Goal: Obtain resource: Download file/media

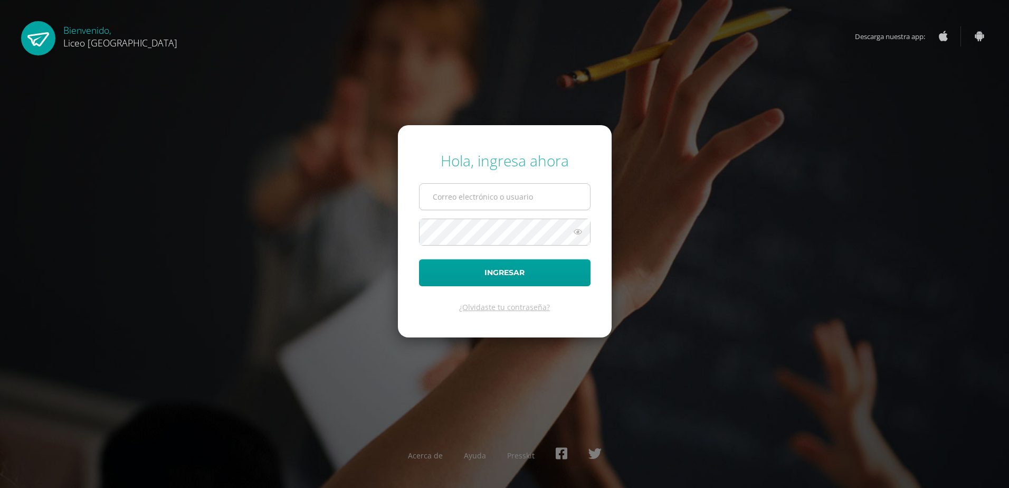
click at [444, 196] on input "text" at bounding box center [505, 197] width 170 height 26
type input "[PERSON_NAME][EMAIL_ADDRESS][PERSON_NAME][DOMAIN_NAME]"
click at [419, 259] on button "Ingresar" at bounding box center [504, 272] width 171 height 27
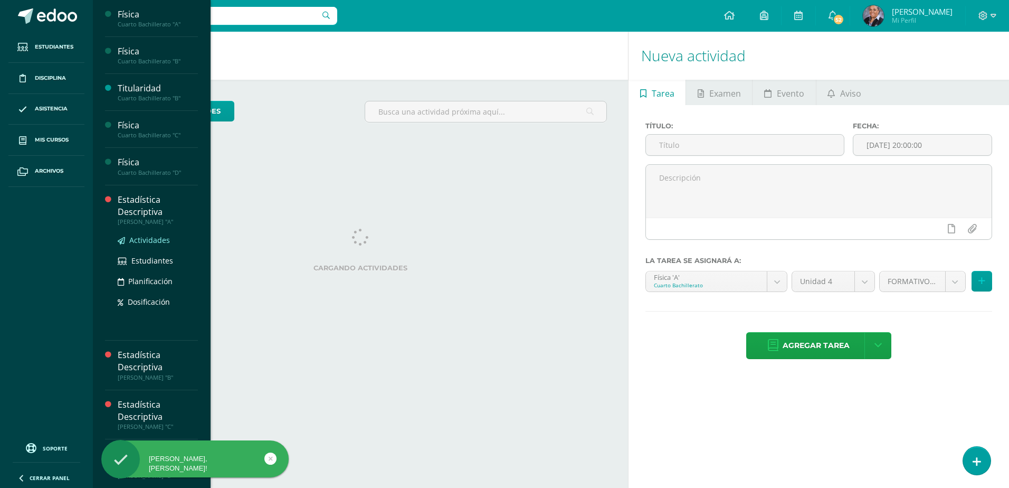
click at [154, 239] on span "Actividades" at bounding box center [149, 240] width 41 height 10
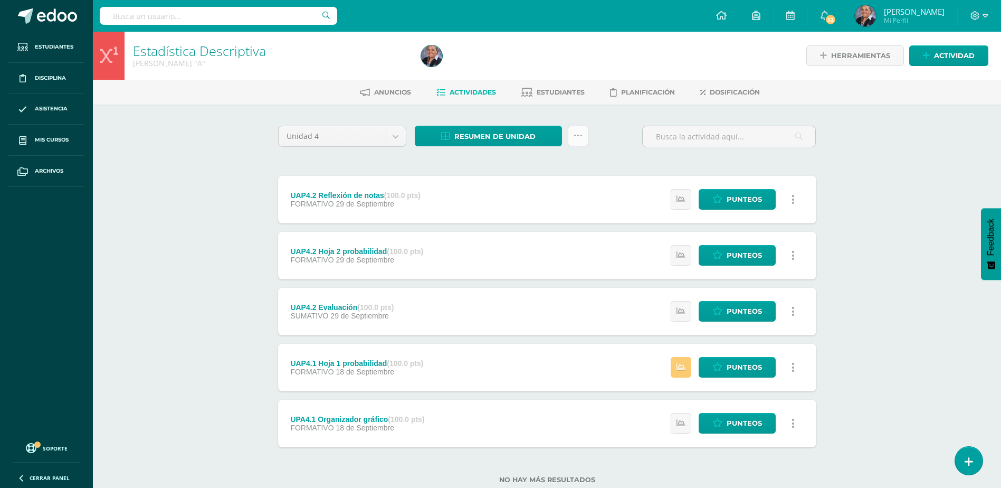
click at [579, 138] on icon at bounding box center [578, 135] width 9 height 9
click at [518, 133] on span "Resumen de unidad" at bounding box center [494, 137] width 81 height 20
click at [488, 82] on link "Descargar como PDF" at bounding box center [489, 84] width 112 height 16
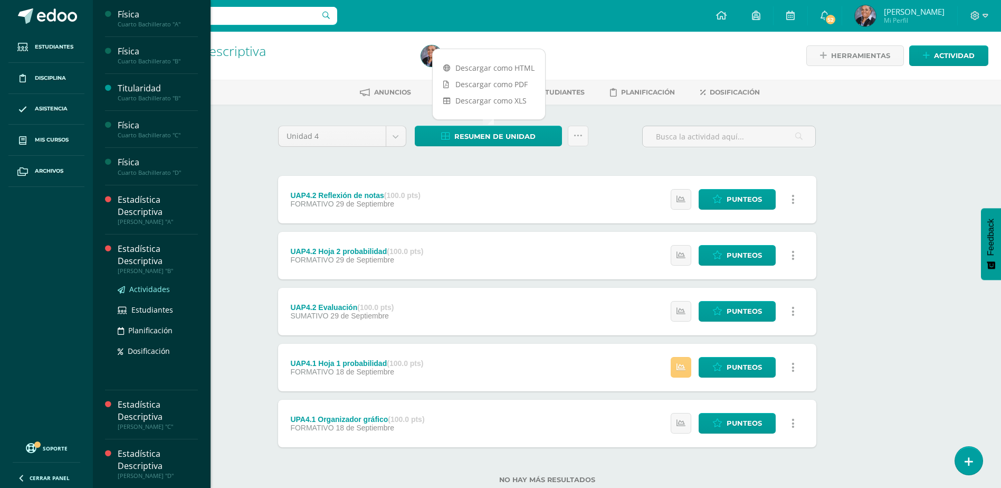
click at [144, 289] on span "Actividades" at bounding box center [149, 289] width 41 height 10
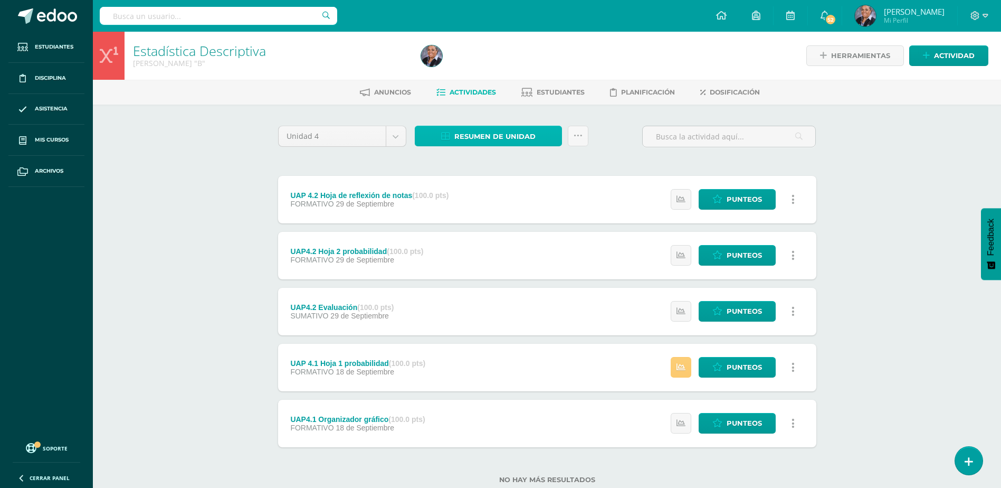
click at [527, 140] on span "Resumen de unidad" at bounding box center [494, 137] width 81 height 20
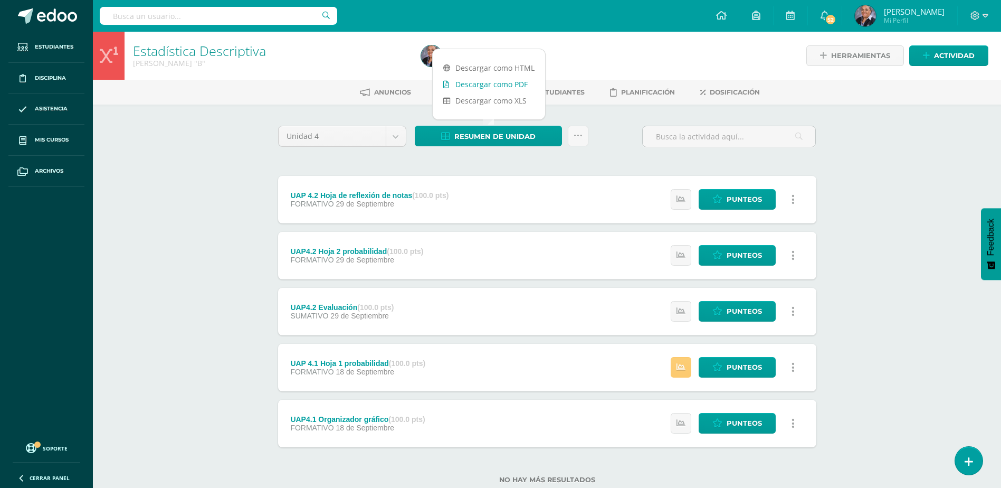
click at [504, 83] on link "Descargar como PDF" at bounding box center [489, 84] width 112 height 16
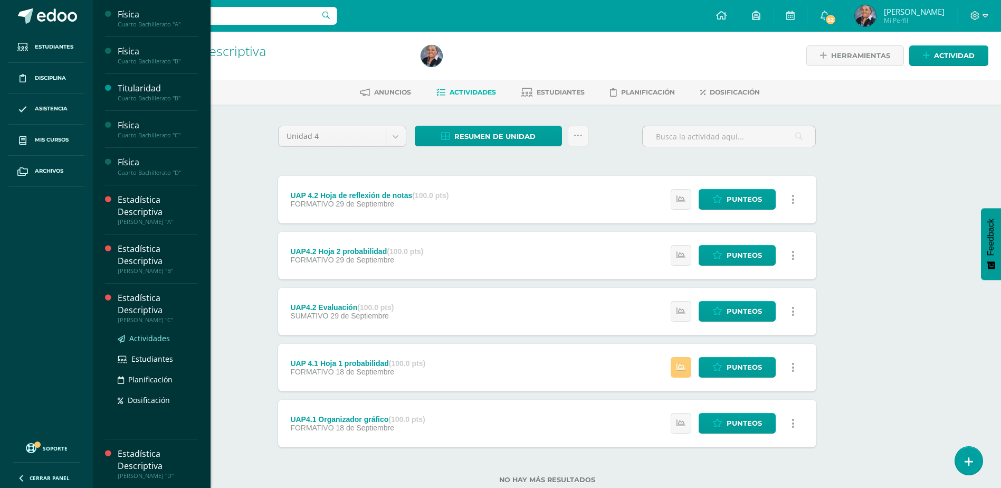
click at [141, 340] on span "Actividades" at bounding box center [149, 338] width 41 height 10
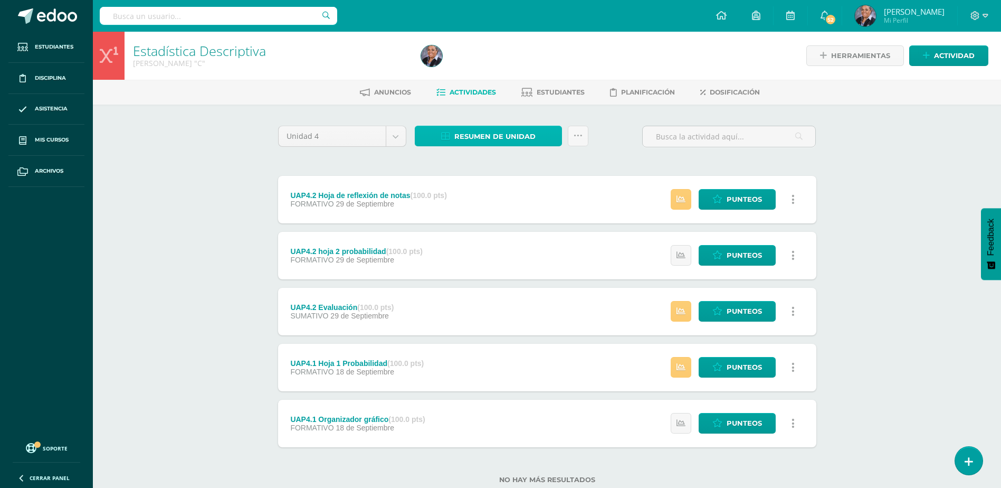
click at [529, 134] on span "Resumen de unidad" at bounding box center [494, 137] width 81 height 20
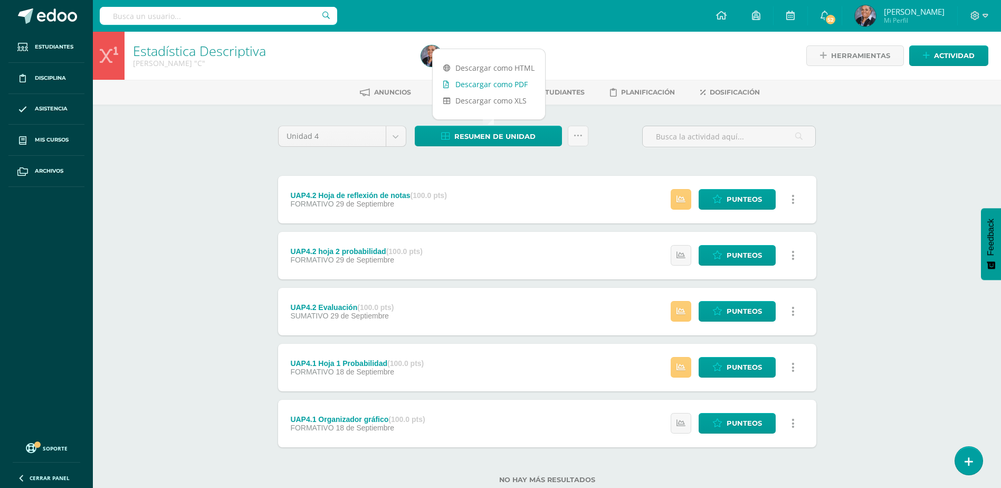
click at [494, 82] on link "Descargar como PDF" at bounding box center [489, 84] width 112 height 16
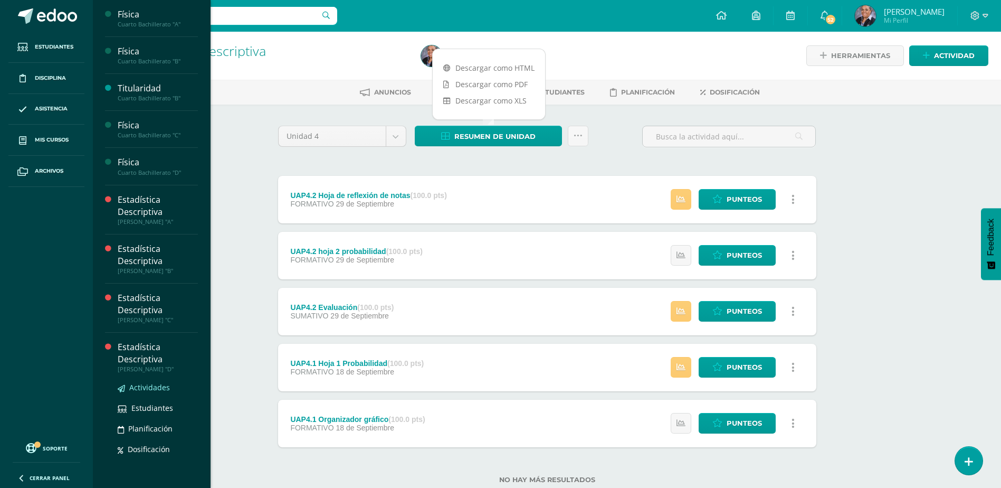
click at [158, 383] on span "Actividades" at bounding box center [149, 387] width 41 height 10
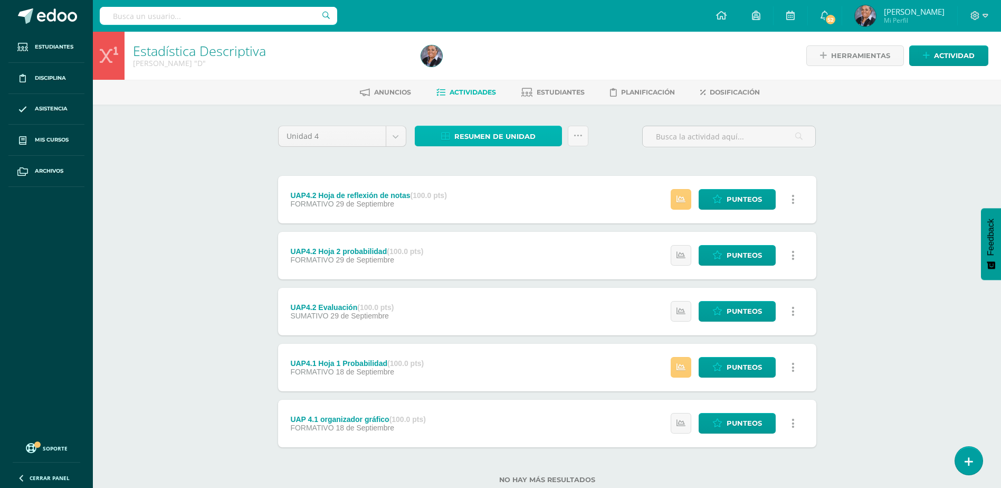
click at [507, 134] on span "Resumen de unidad" at bounding box center [494, 137] width 81 height 20
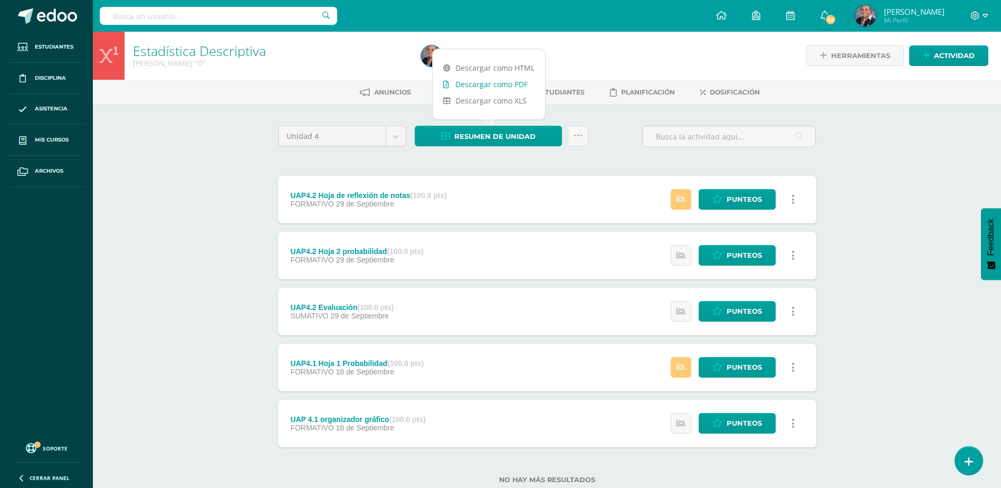
click at [515, 83] on link "Descargar como PDF" at bounding box center [489, 84] width 112 height 16
click at [989, 14] on div at bounding box center [979, 16] width 43 height 32
click at [984, 15] on icon at bounding box center [986, 16] width 6 height 4
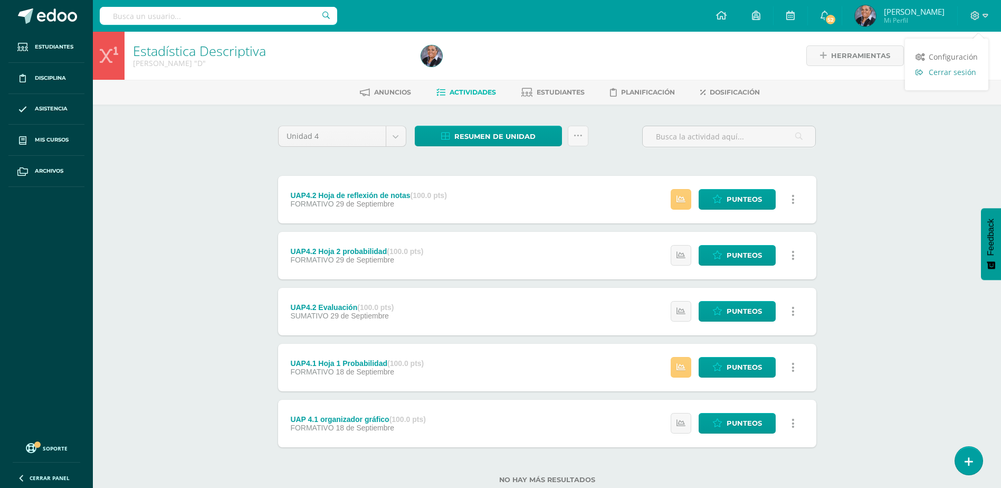
click at [957, 75] on span "Cerrar sesión" at bounding box center [952, 72] width 47 height 10
